Goal: Task Accomplishment & Management: Complete application form

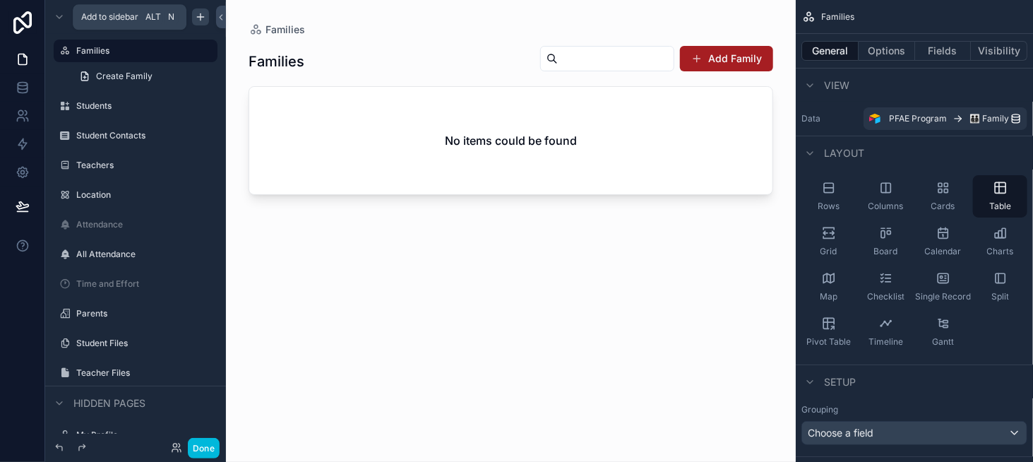
click at [203, 18] on icon "scrollable content" at bounding box center [200, 16] width 11 height 11
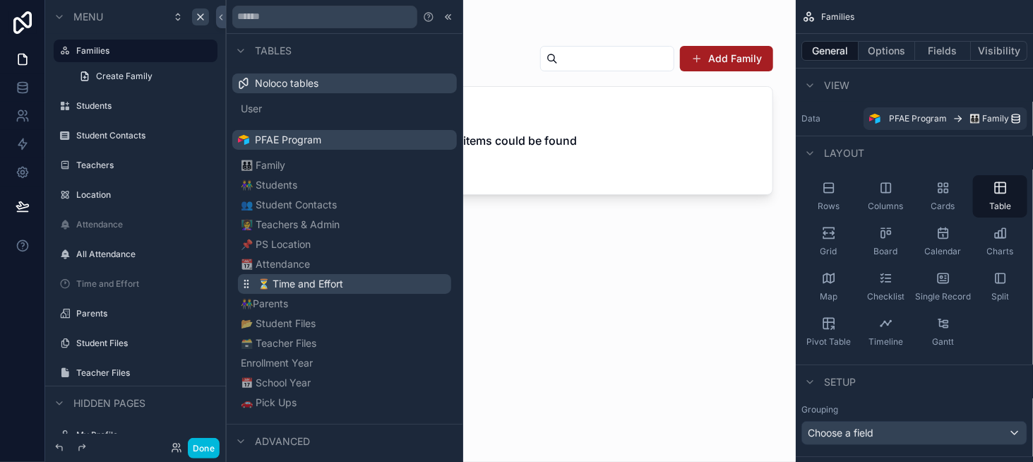
click at [317, 291] on button "⏳ Time and Effort" at bounding box center [344, 284] width 213 height 20
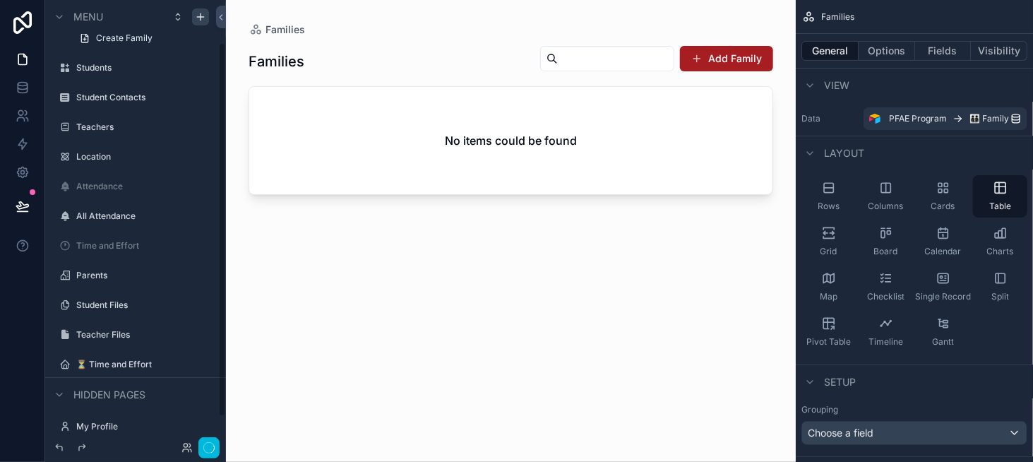
scroll to position [54, 0]
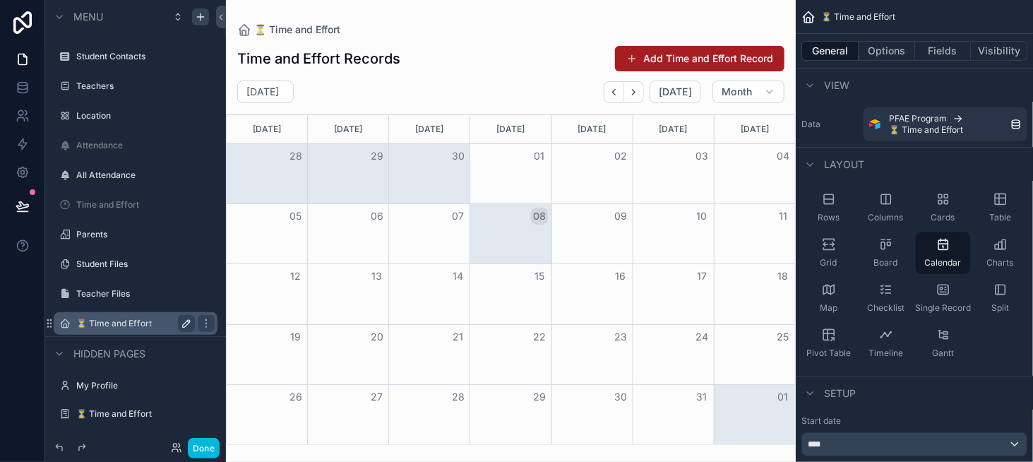
click at [191, 325] on icon "scrollable content" at bounding box center [186, 323] width 11 height 11
click at [145, 323] on input "**********" at bounding box center [124, 323] width 96 height 17
type input "**********"
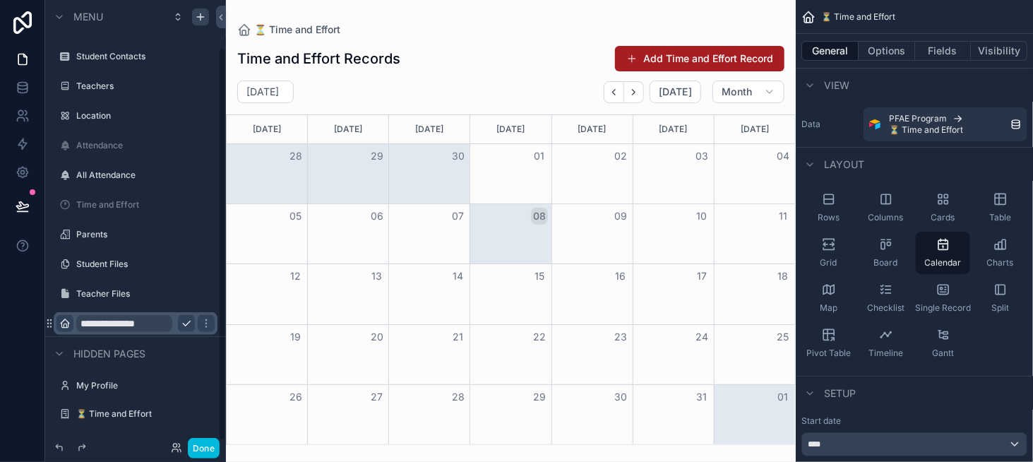
click at [59, 325] on icon "scrollable content" at bounding box center [64, 323] width 11 height 11
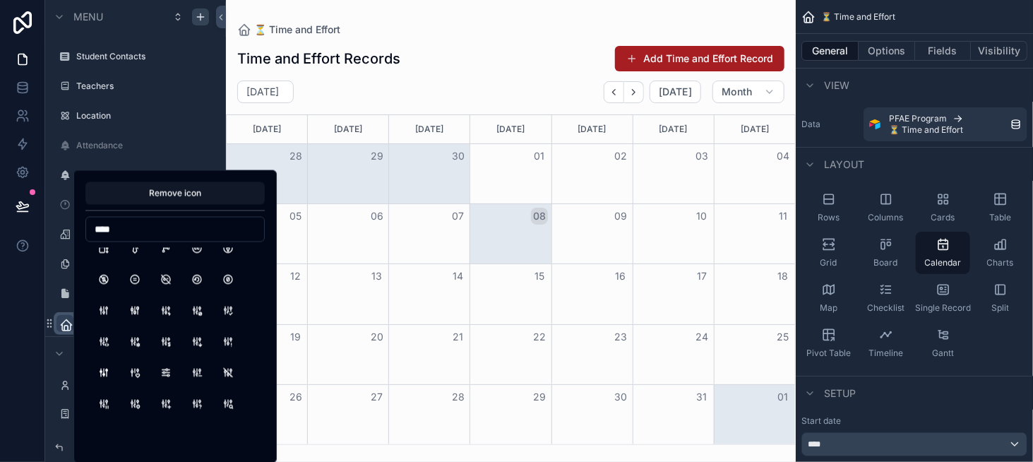
scroll to position [141, 0]
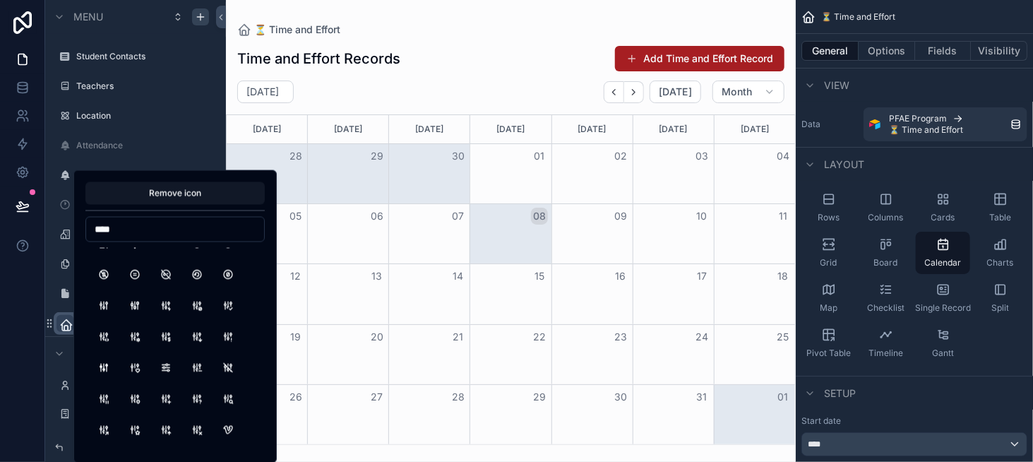
click at [117, 232] on input "****" at bounding box center [175, 230] width 178 height 20
type input "*****"
click at [156, 276] on button "ClockMinus" at bounding box center [165, 274] width 25 height 25
click at [405, 69] on div "scrollable content" at bounding box center [511, 231] width 570 height 462
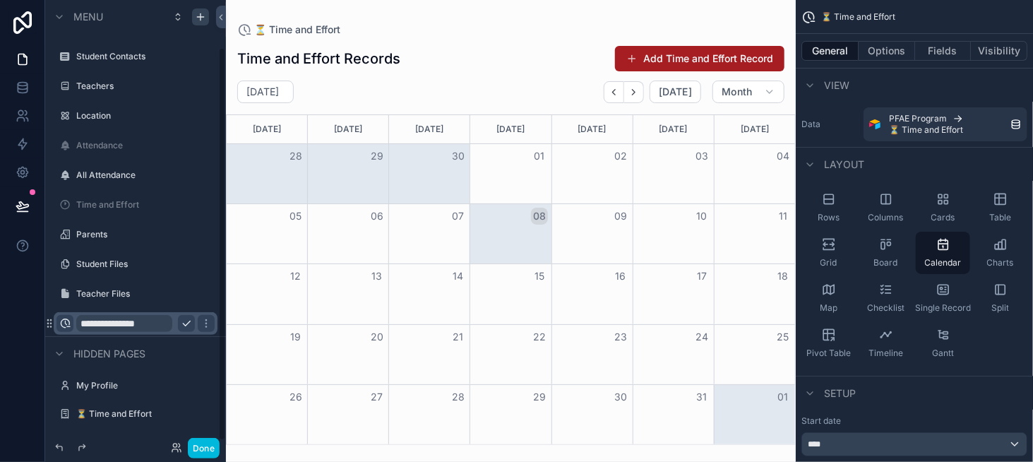
click at [183, 321] on icon "scrollable content" at bounding box center [186, 323] width 11 height 11
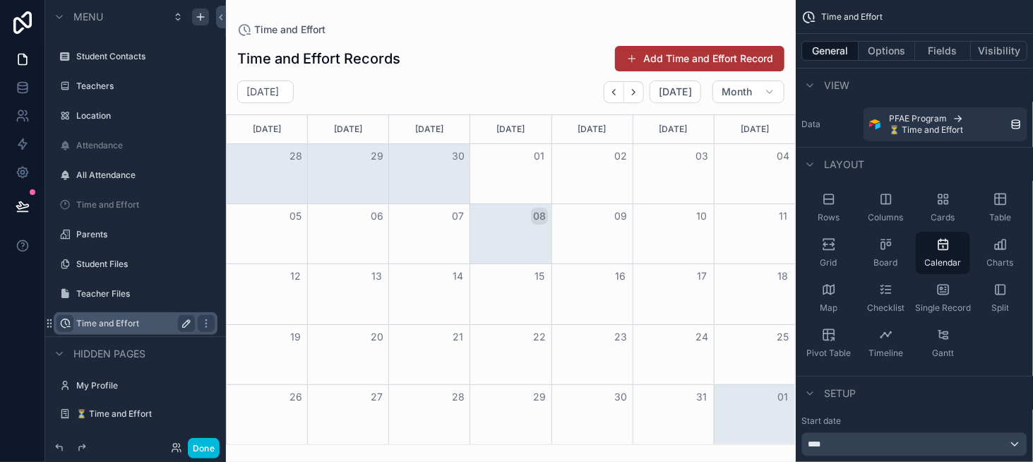
click at [700, 53] on button "Add Time and Effort Record" at bounding box center [699, 58] width 169 height 25
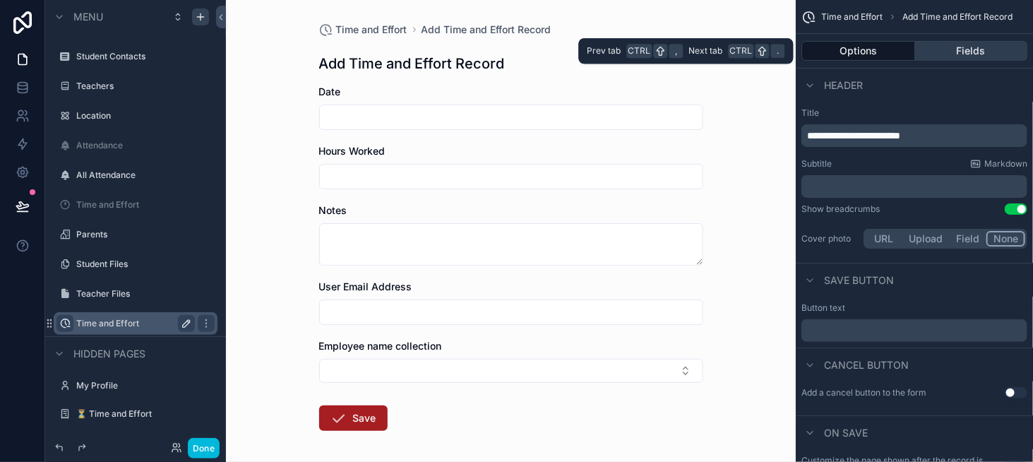
click at [968, 59] on button "Fields" at bounding box center [971, 51] width 113 height 20
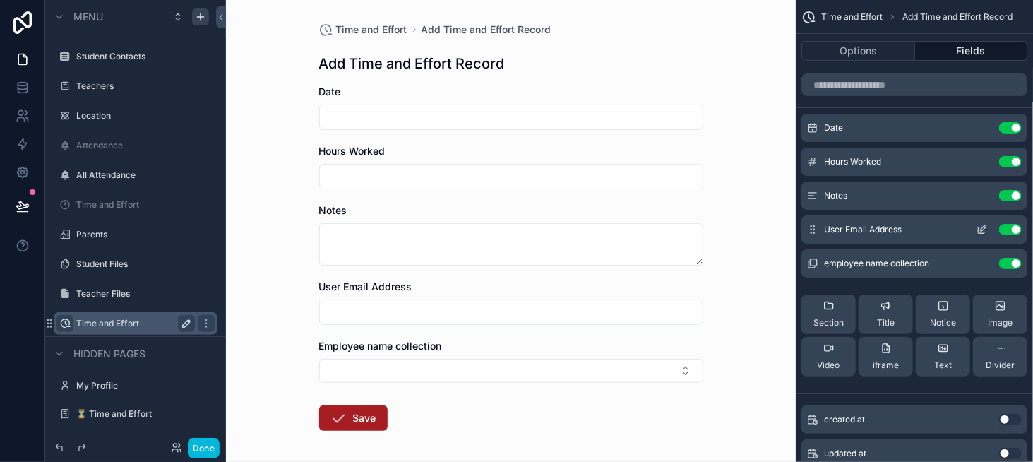
click at [983, 229] on icon "scrollable content" at bounding box center [984, 228] width 6 height 6
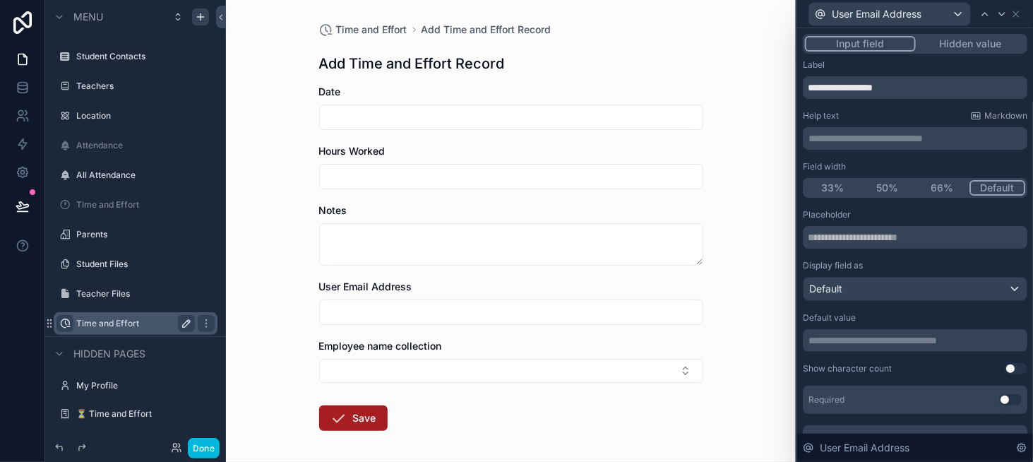
click at [953, 42] on button "Hidden value" at bounding box center [970, 44] width 109 height 16
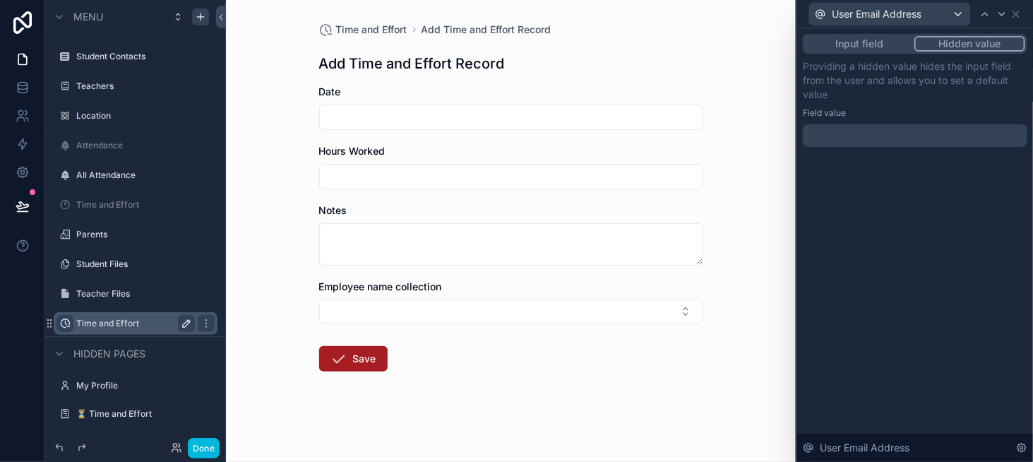
click at [861, 141] on p "﻿" at bounding box center [916, 136] width 216 height 14
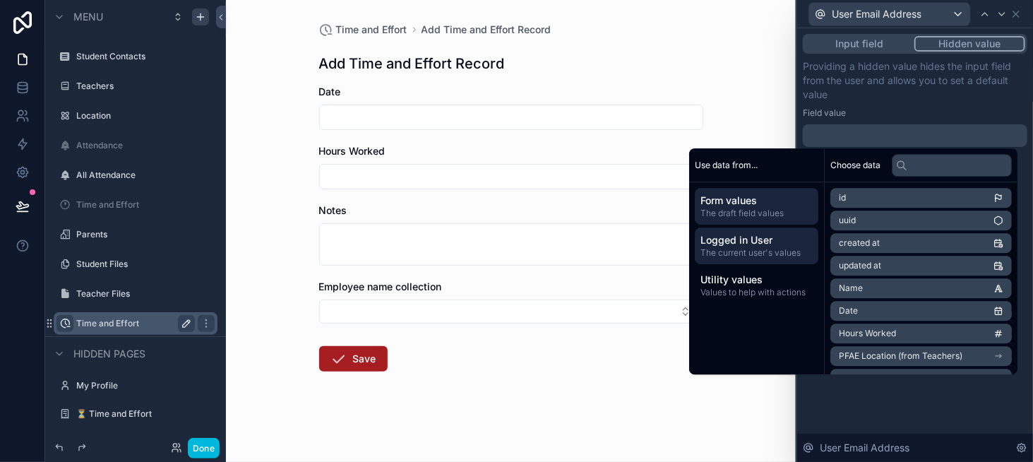
click at [748, 241] on span "Logged in User" at bounding box center [756, 240] width 112 height 14
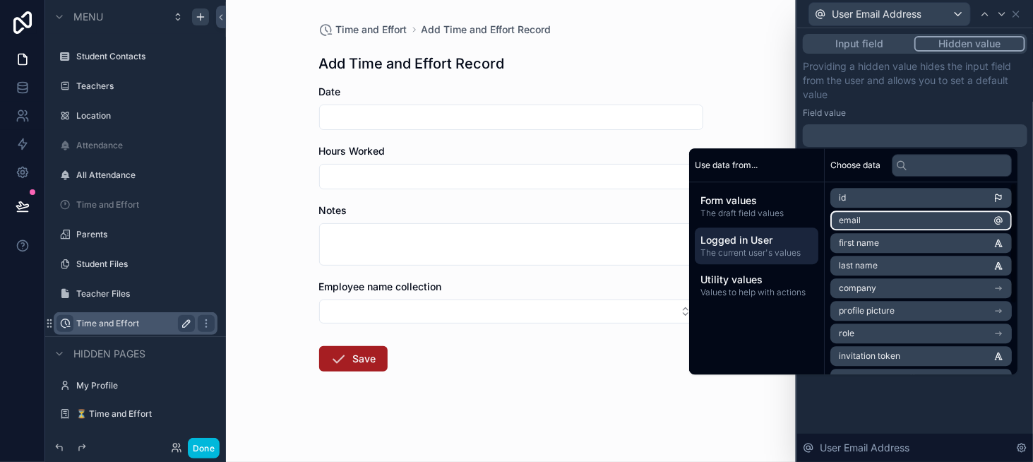
click at [860, 229] on li "email" at bounding box center [920, 220] width 181 height 20
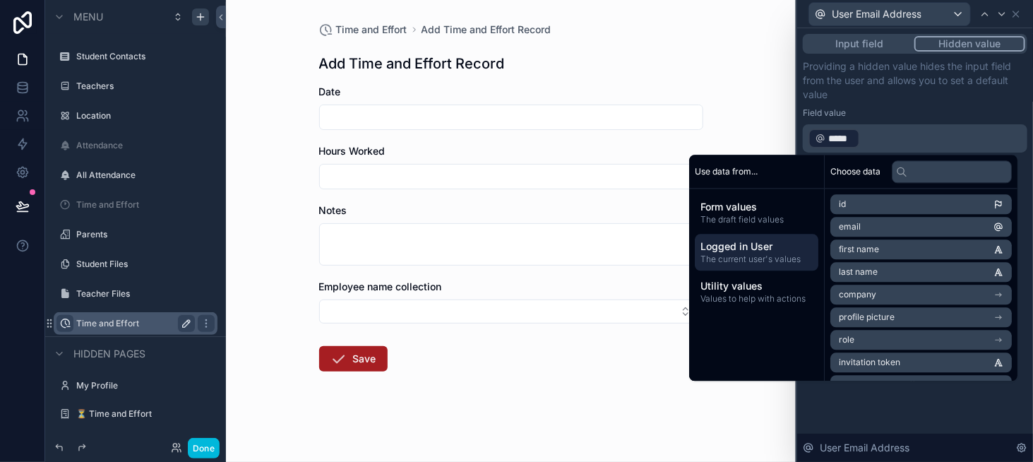
click at [889, 88] on p "Providing a hidden value hides the input field from the user and allows you to …" at bounding box center [915, 80] width 225 height 42
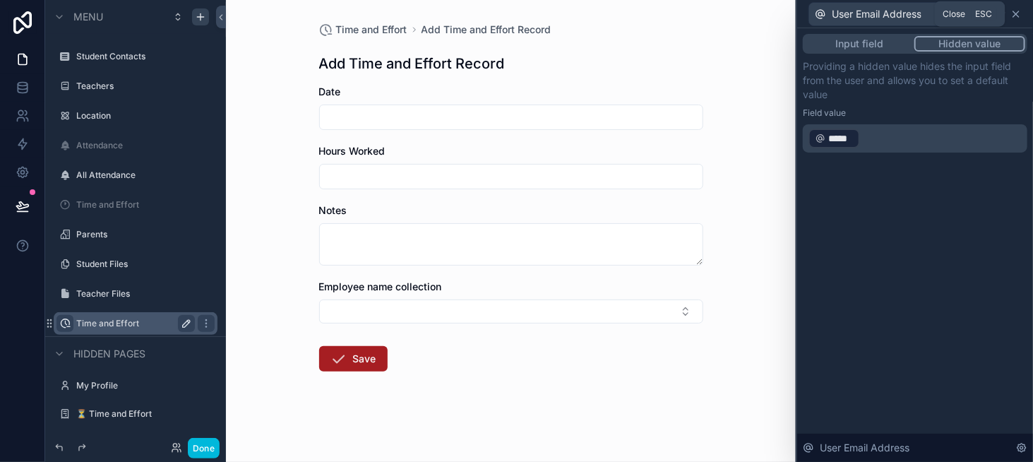
click at [1020, 9] on icon at bounding box center [1015, 13] width 11 height 11
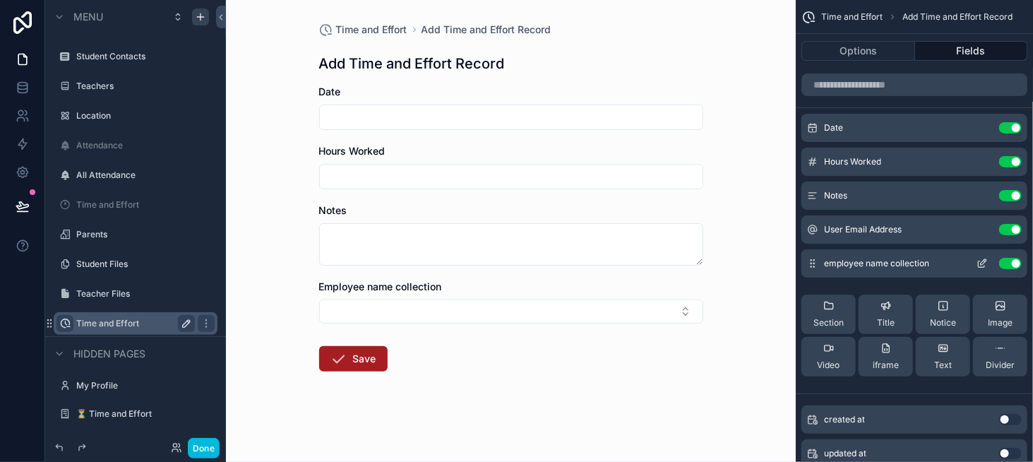
click at [1002, 265] on button "Use setting" at bounding box center [1010, 263] width 23 height 11
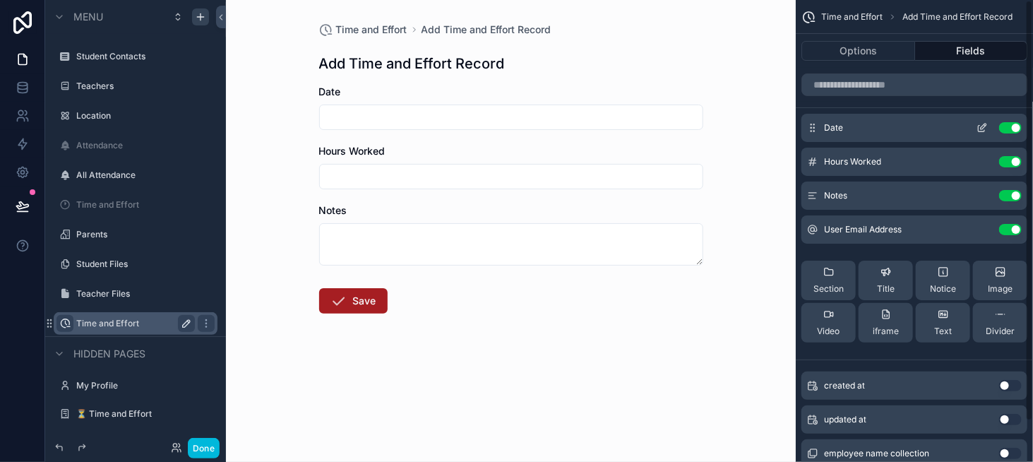
click at [979, 126] on icon "scrollable content" at bounding box center [982, 129] width 6 height 6
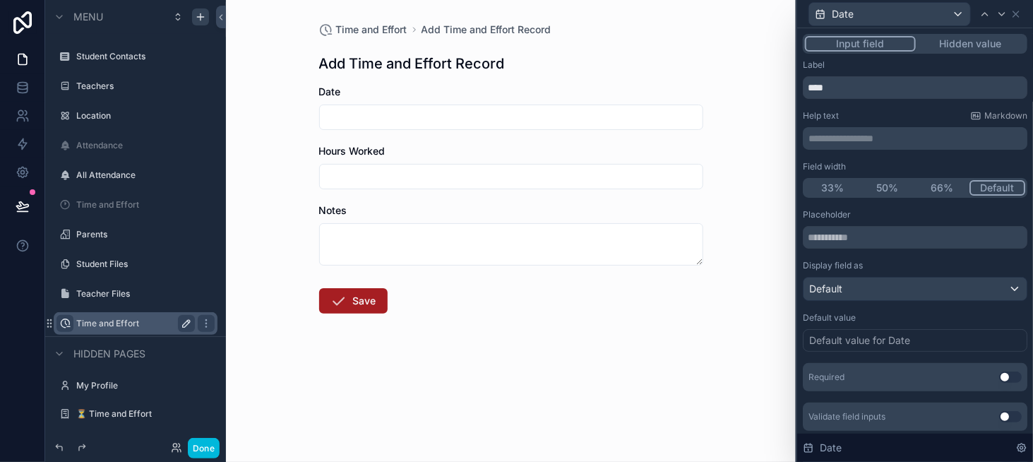
click at [893, 191] on button "50%" at bounding box center [887, 188] width 55 height 16
click at [999, 379] on button "Use setting" at bounding box center [1010, 376] width 23 height 11
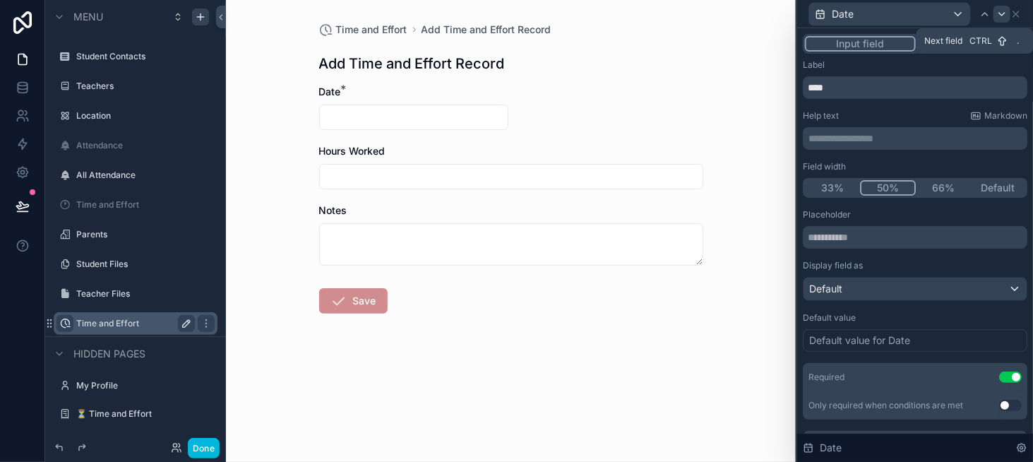
click at [1006, 19] on icon at bounding box center [1001, 13] width 11 height 11
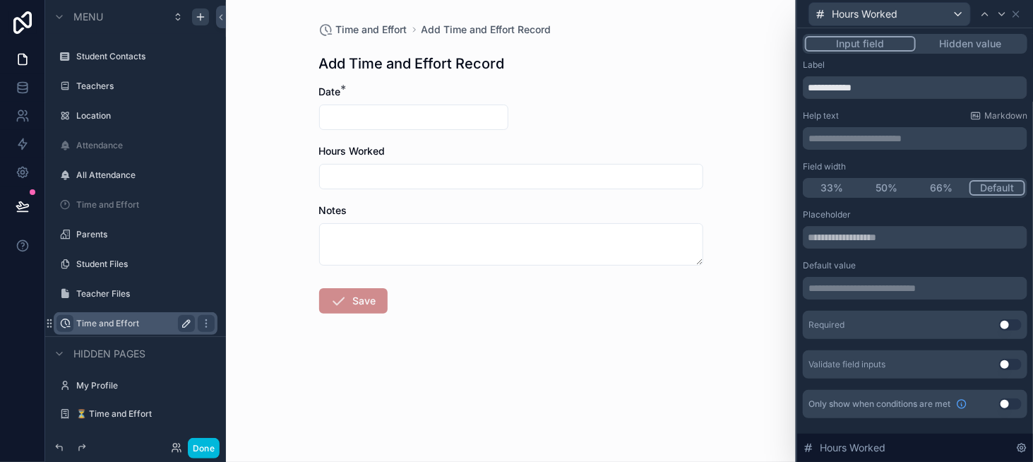
click at [1010, 325] on button "Use setting" at bounding box center [1010, 324] width 23 height 11
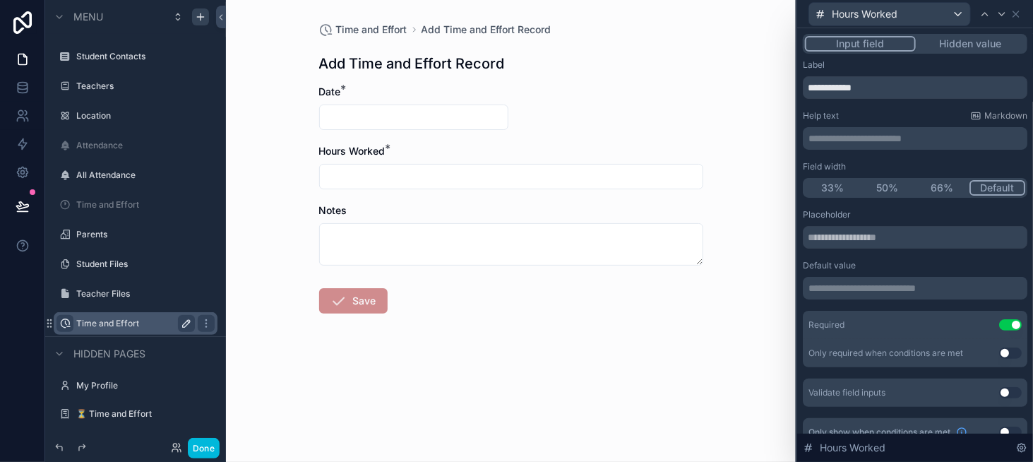
click at [883, 186] on button "50%" at bounding box center [887, 188] width 55 height 16
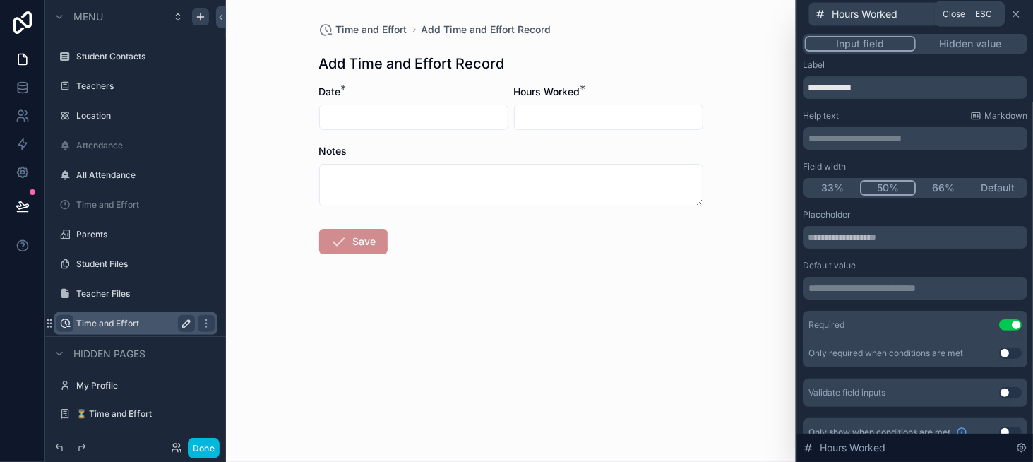
click at [1017, 9] on icon at bounding box center [1015, 13] width 11 height 11
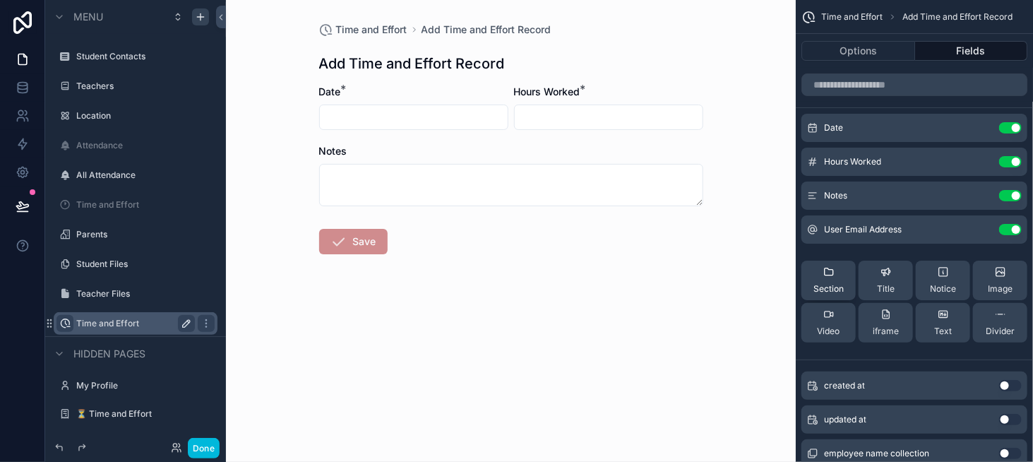
click at [837, 280] on div "Section" at bounding box center [828, 280] width 30 height 28
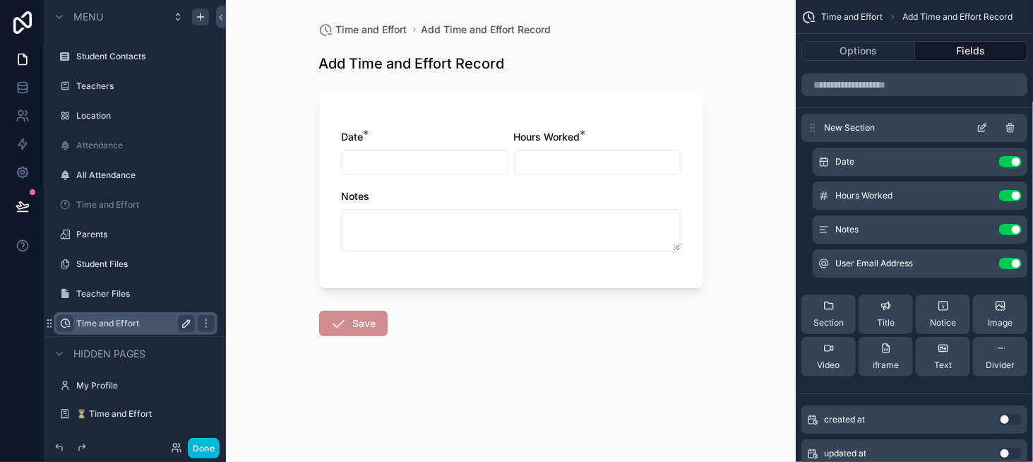
click at [983, 127] on icon "scrollable content" at bounding box center [984, 127] width 6 height 6
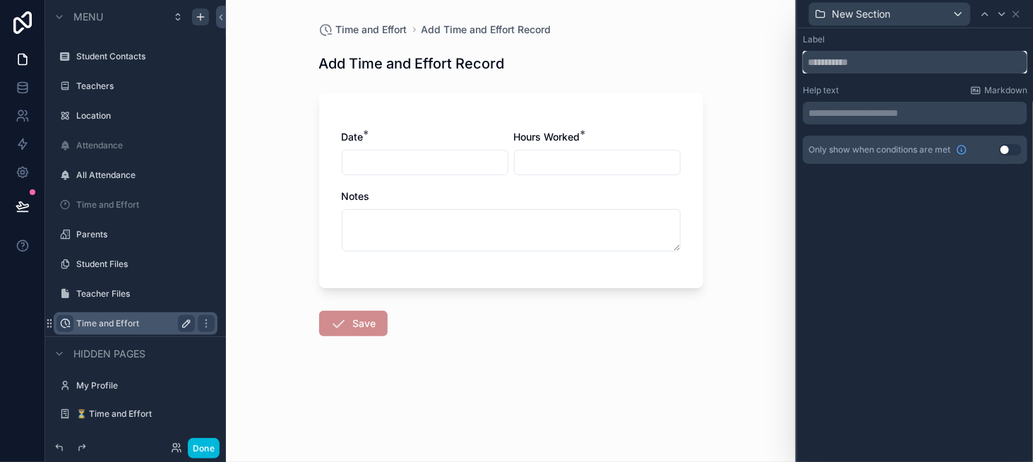
click at [844, 72] on input "text" at bounding box center [915, 62] width 225 height 23
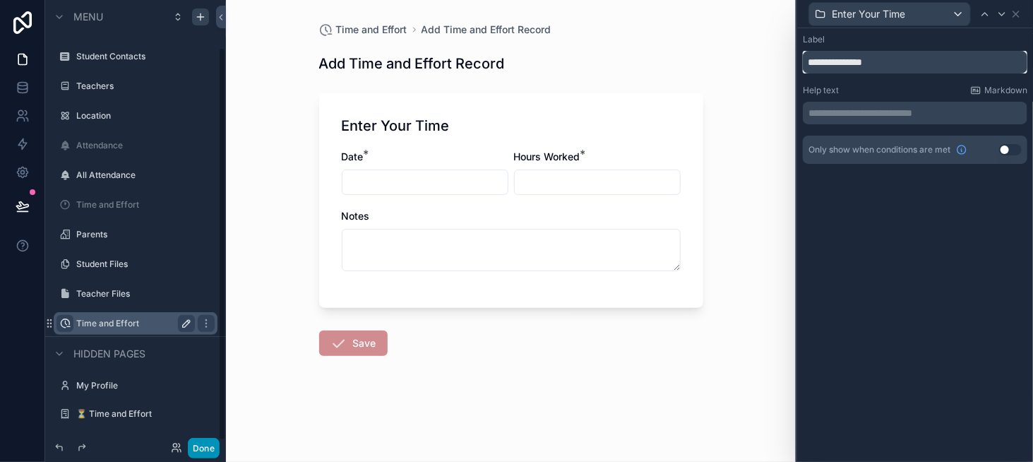
type input "**********"
click at [210, 452] on button "Done" at bounding box center [204, 448] width 32 height 20
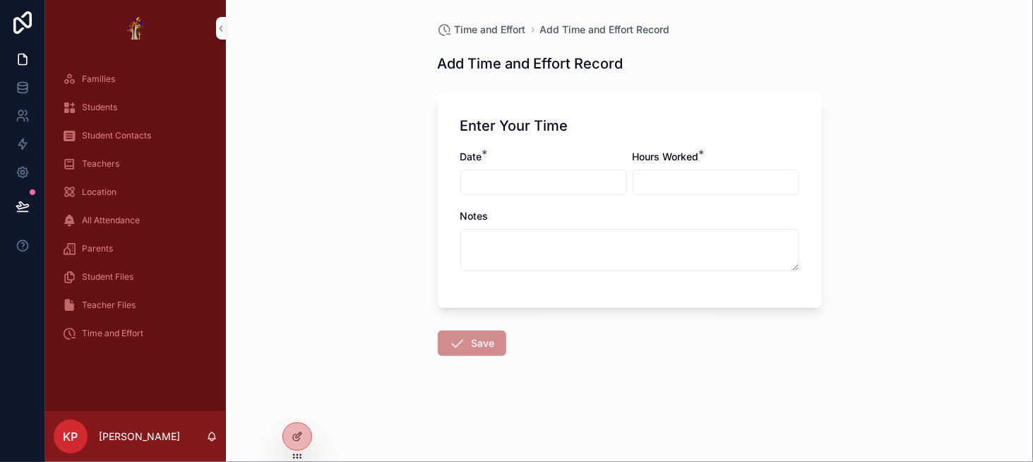
click at [138, 337] on span "Time and Effort" at bounding box center [112, 333] width 61 height 11
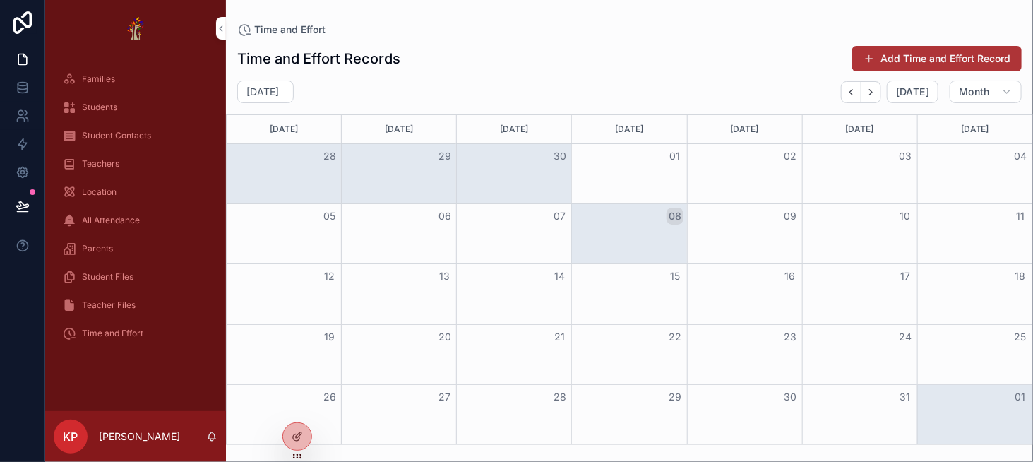
click at [895, 61] on button "Add Time and Effort Record" at bounding box center [936, 58] width 169 height 25
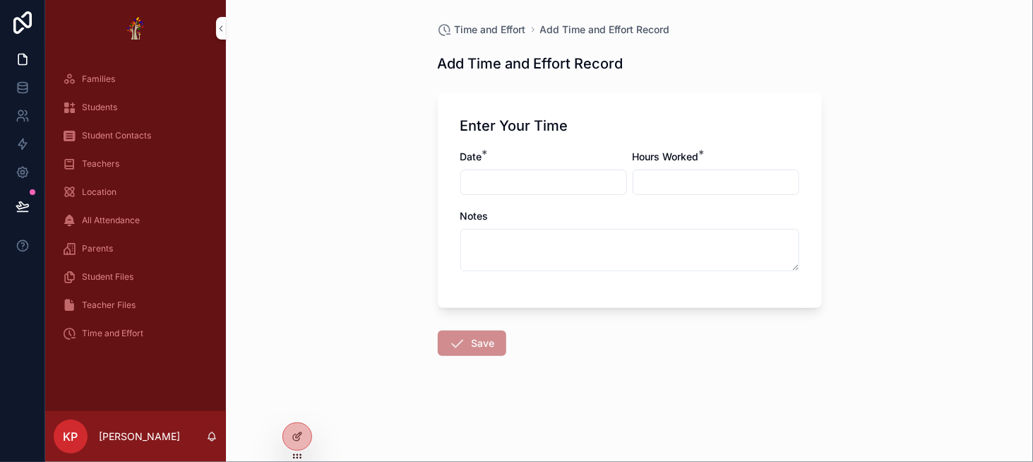
click at [102, 331] on span "Time and Effort" at bounding box center [112, 333] width 61 height 11
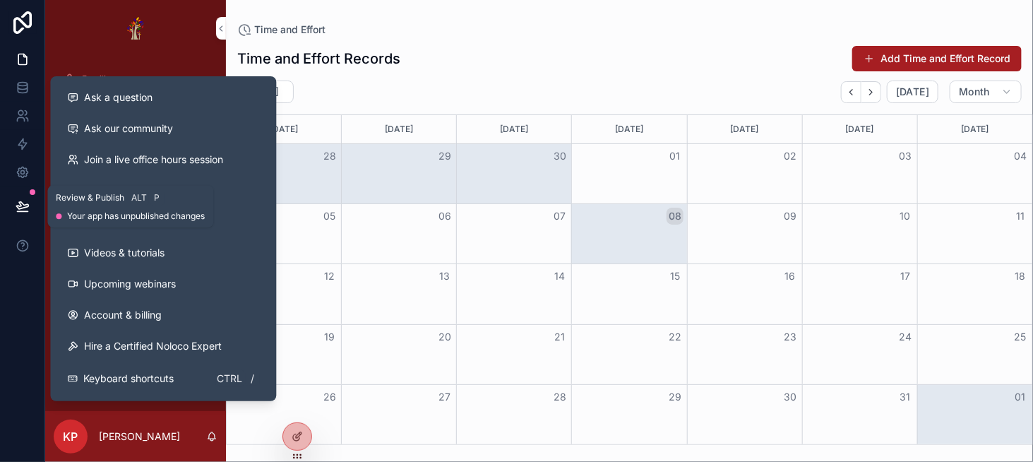
click at [23, 203] on icon at bounding box center [23, 206] width 14 height 14
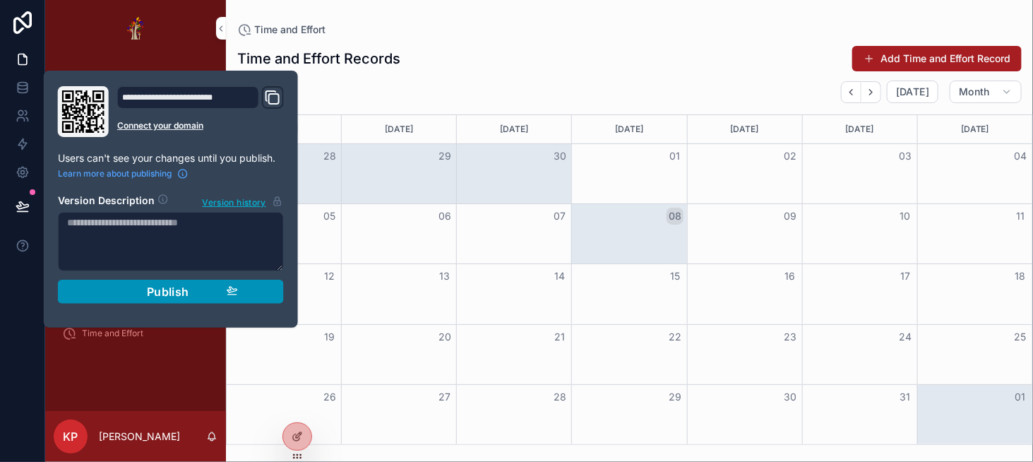
click at [277, 292] on button "Publish" at bounding box center [171, 292] width 226 height 24
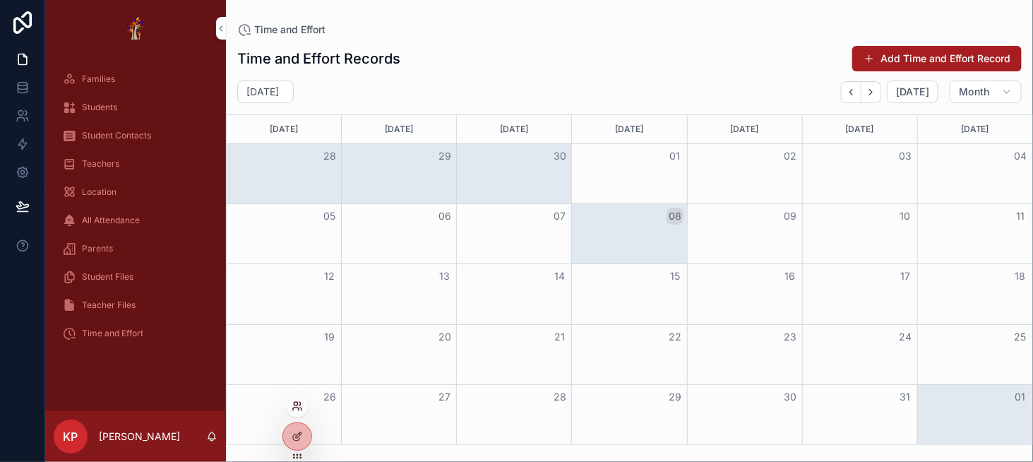
click at [300, 410] on icon at bounding box center [297, 405] width 11 height 11
click at [22, 118] on icon at bounding box center [20, 120] width 7 height 4
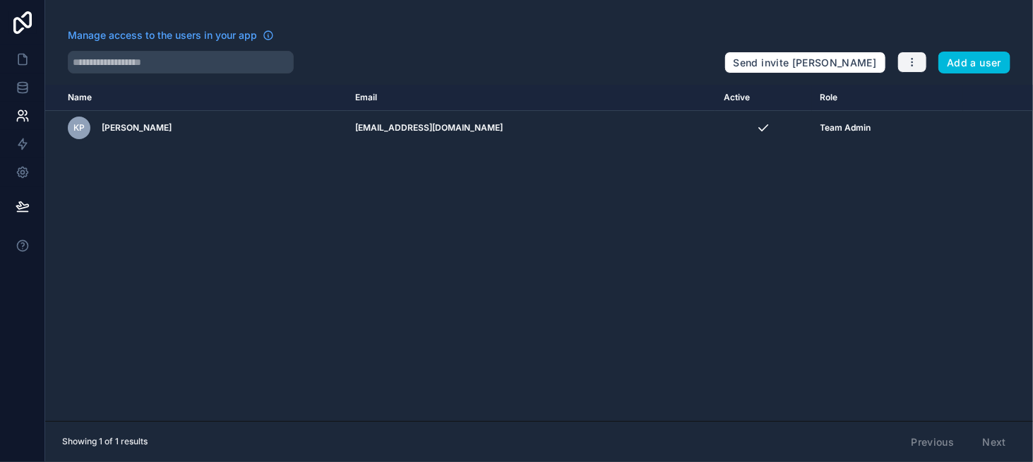
click at [914, 66] on icon "button" at bounding box center [912, 61] width 11 height 11
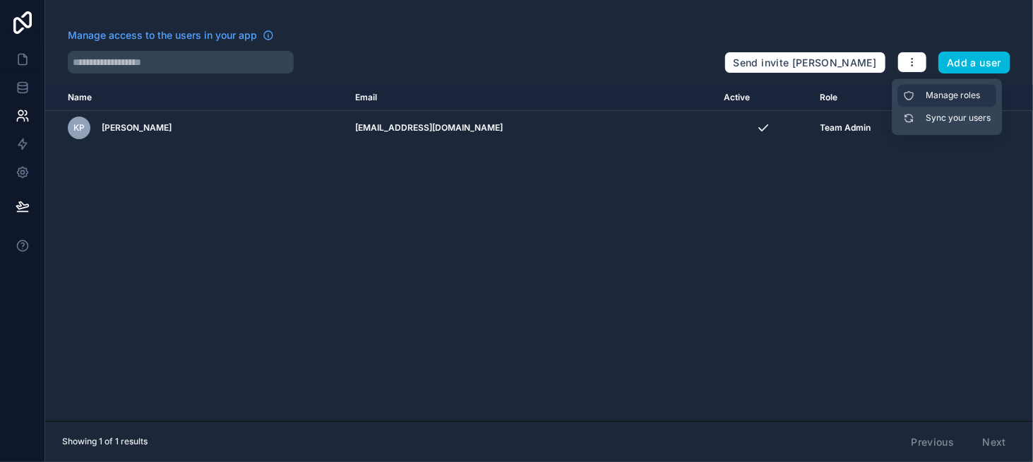
click at [927, 95] on link "Manage roles" at bounding box center [946, 95] width 99 height 23
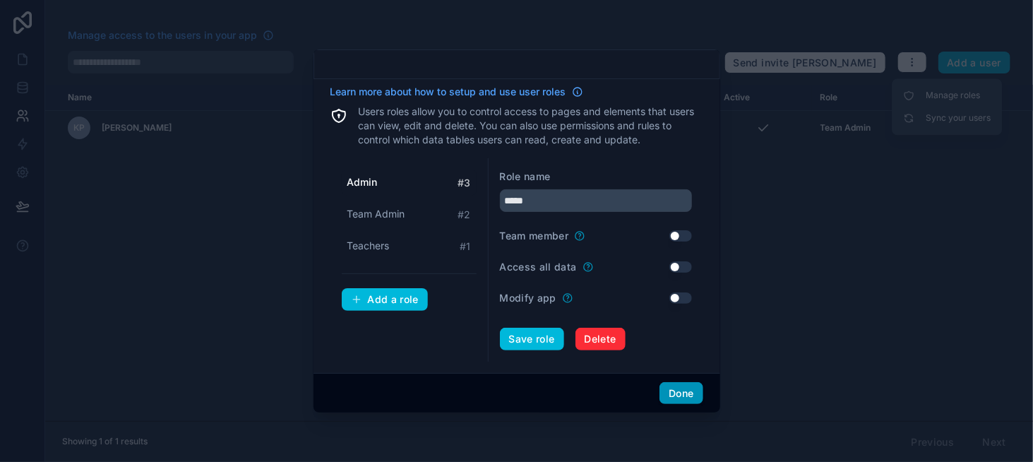
click at [670, 390] on button "Done" at bounding box center [680, 393] width 43 height 23
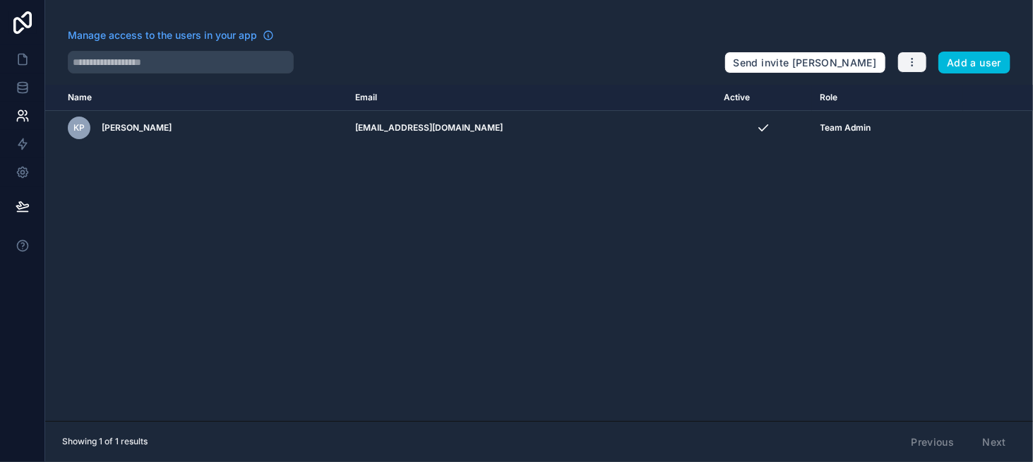
click at [916, 57] on icon "button" at bounding box center [912, 61] width 11 height 11
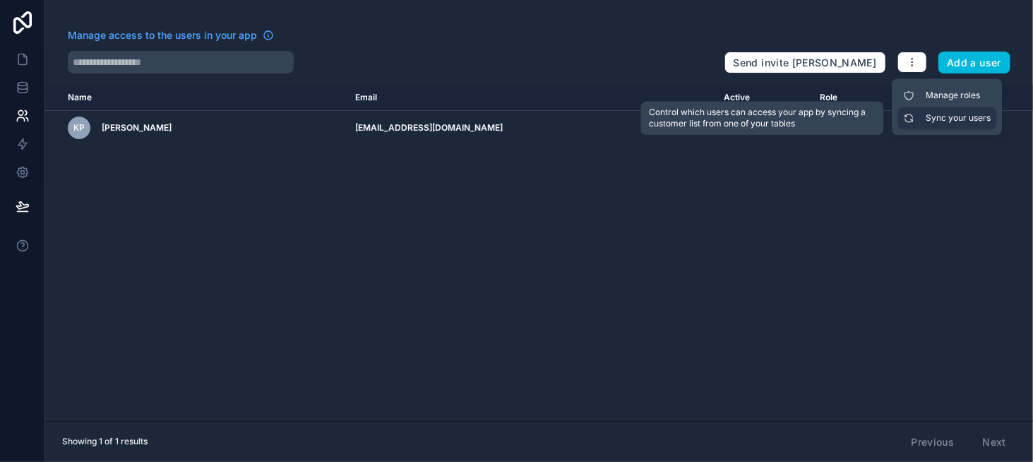
click at [931, 124] on link "Sync your users" at bounding box center [946, 118] width 99 height 23
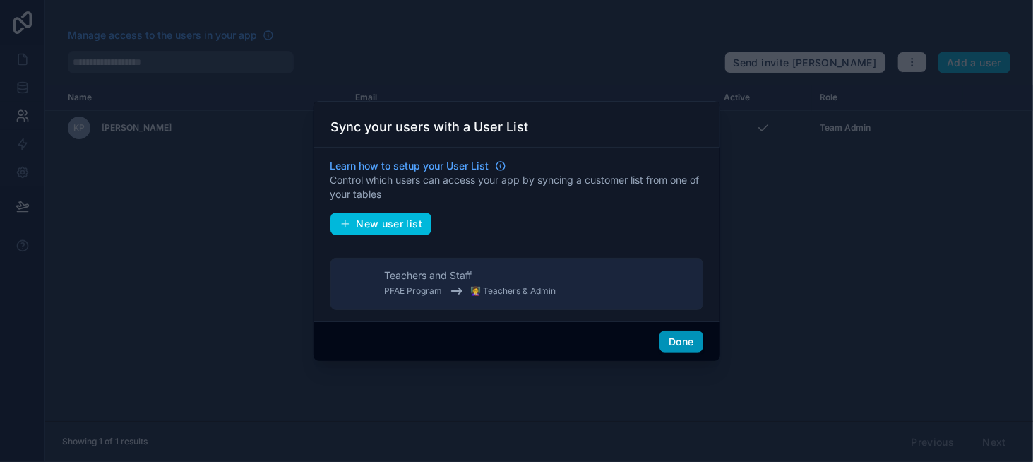
click at [681, 345] on button "Done" at bounding box center [680, 341] width 43 height 23
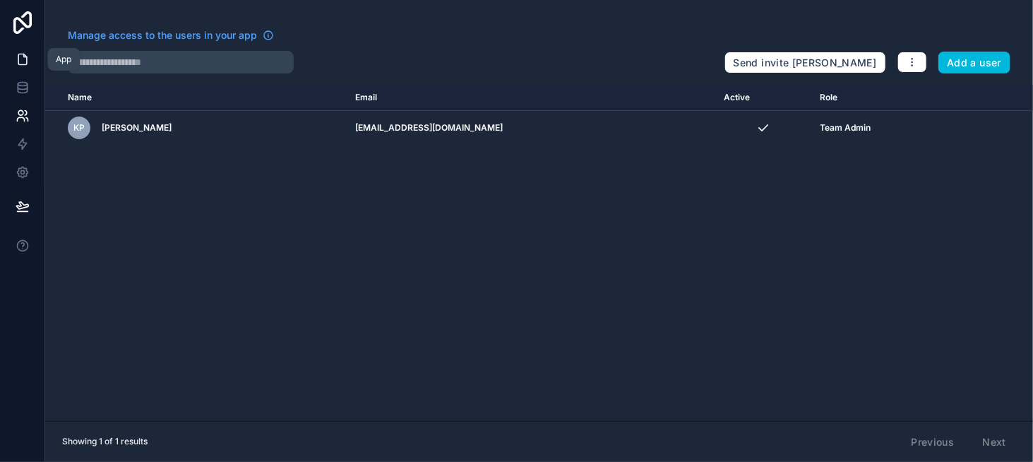
click at [16, 59] on icon at bounding box center [23, 59] width 14 height 14
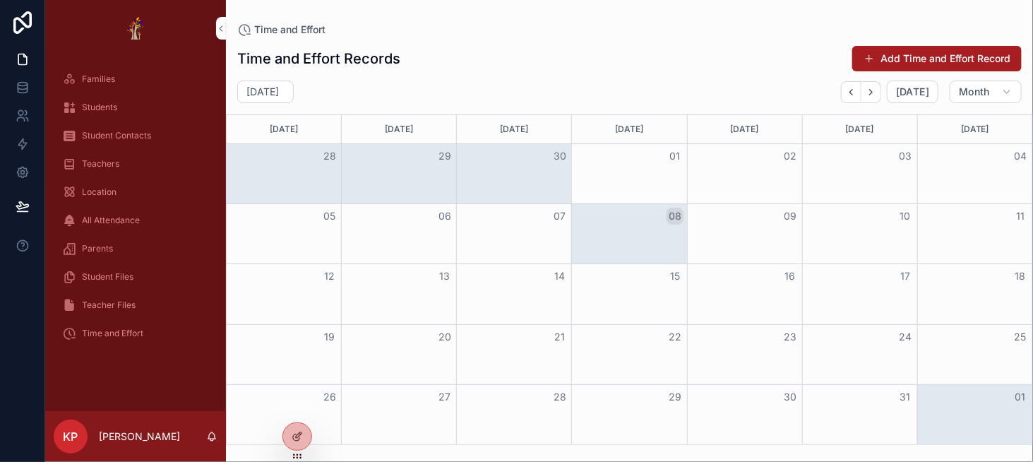
click at [146, 105] on div "Students" at bounding box center [135, 107] width 147 height 23
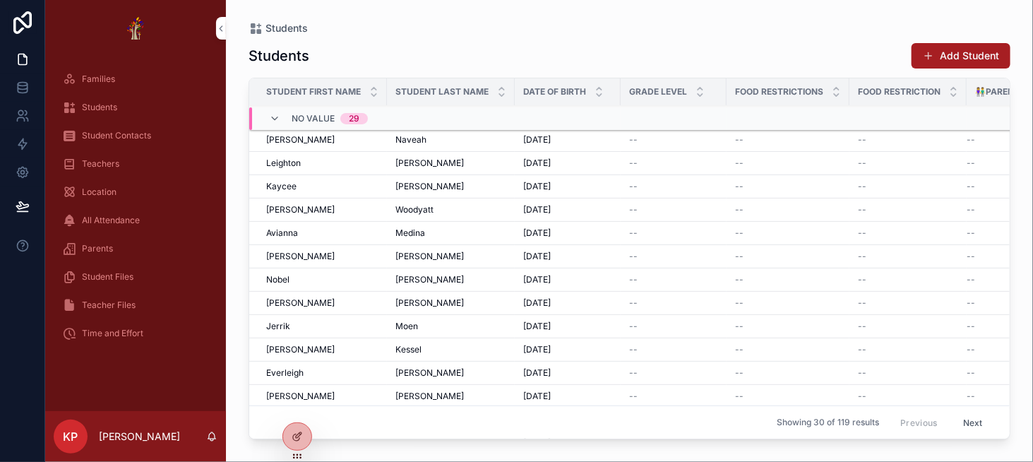
scroll to position [104, 0]
click at [142, 138] on span "Student Contacts" at bounding box center [116, 135] width 69 height 11
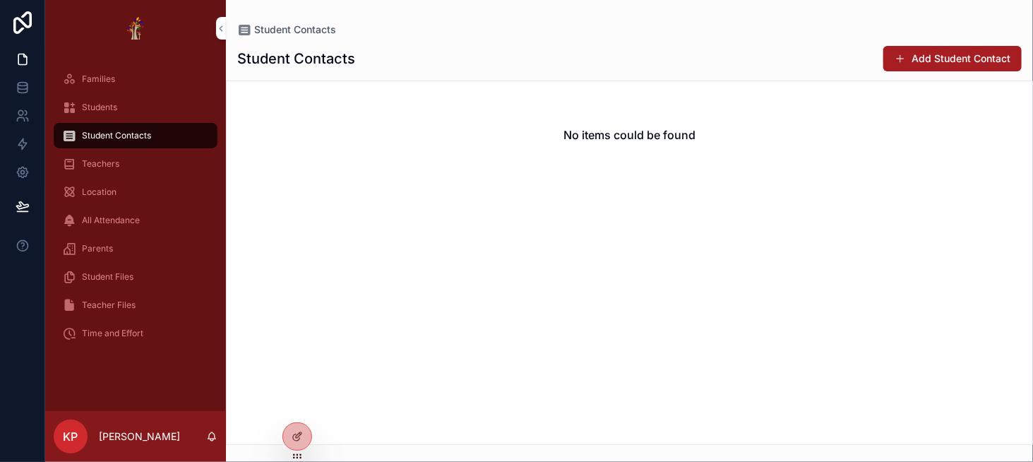
click at [138, 159] on div "Teachers" at bounding box center [135, 164] width 147 height 23
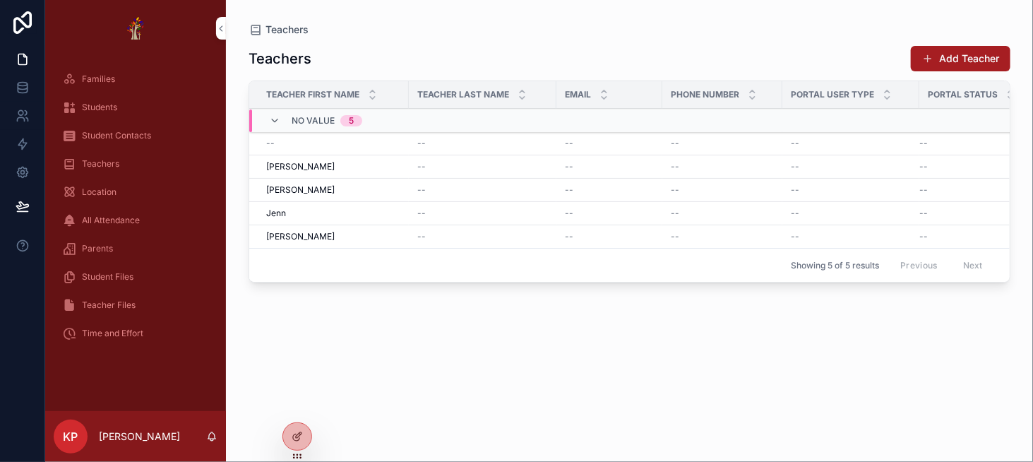
click at [136, 181] on div "Location" at bounding box center [135, 192] width 147 height 23
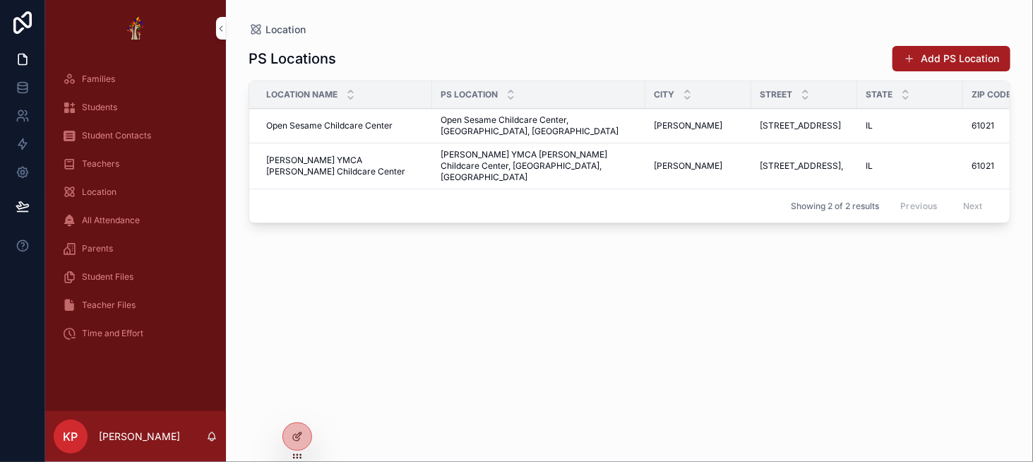
click at [133, 208] on link "All Attendance" at bounding box center [136, 220] width 164 height 25
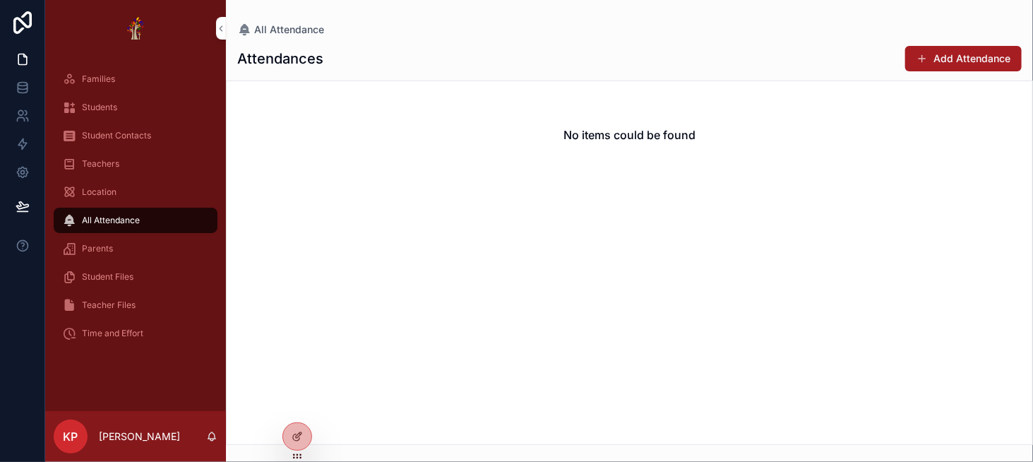
click at [127, 249] on div "Parents" at bounding box center [135, 248] width 147 height 23
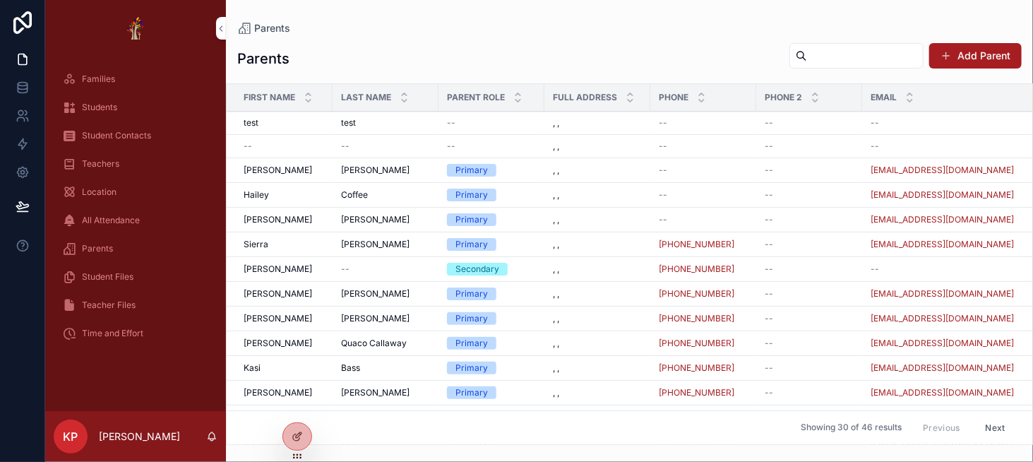
click at [176, 268] on div "Student Files" at bounding box center [135, 276] width 147 height 23
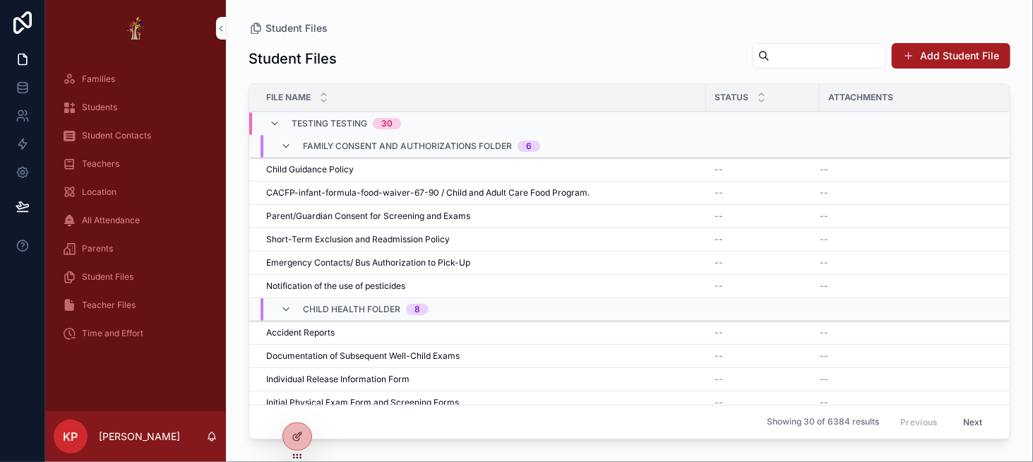
click at [131, 97] on div "Students" at bounding box center [135, 107] width 147 height 23
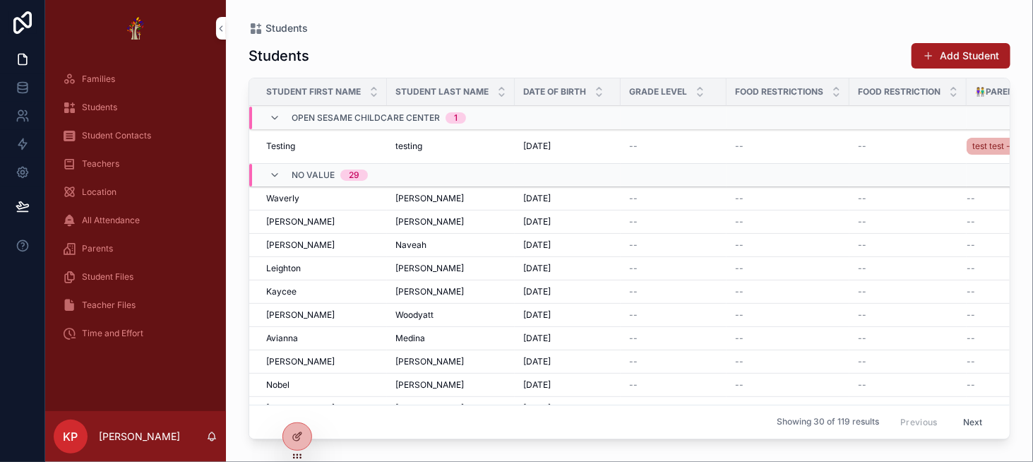
click at [156, 301] on div "Teacher Files" at bounding box center [135, 305] width 147 height 23
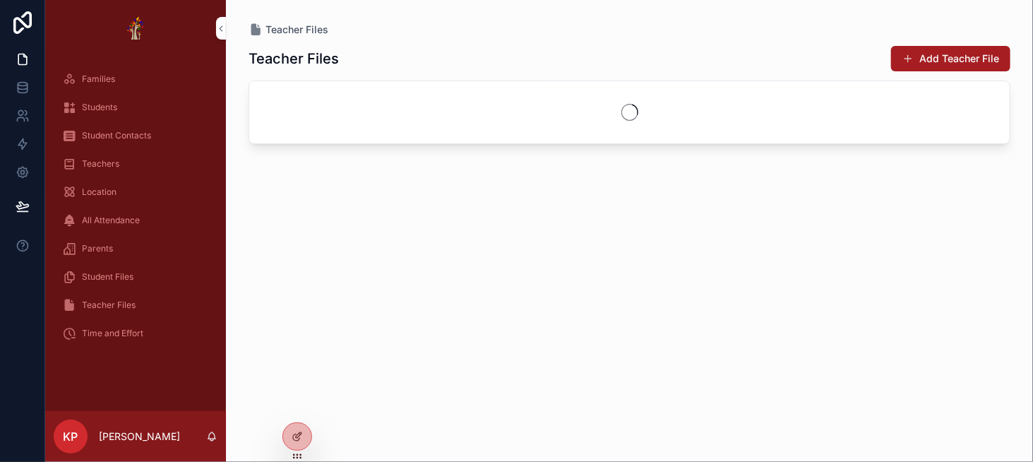
click at [145, 329] on div "Time and Effort" at bounding box center [135, 333] width 147 height 23
